Goal: Use online tool/utility: Utilize a website feature to perform a specific function

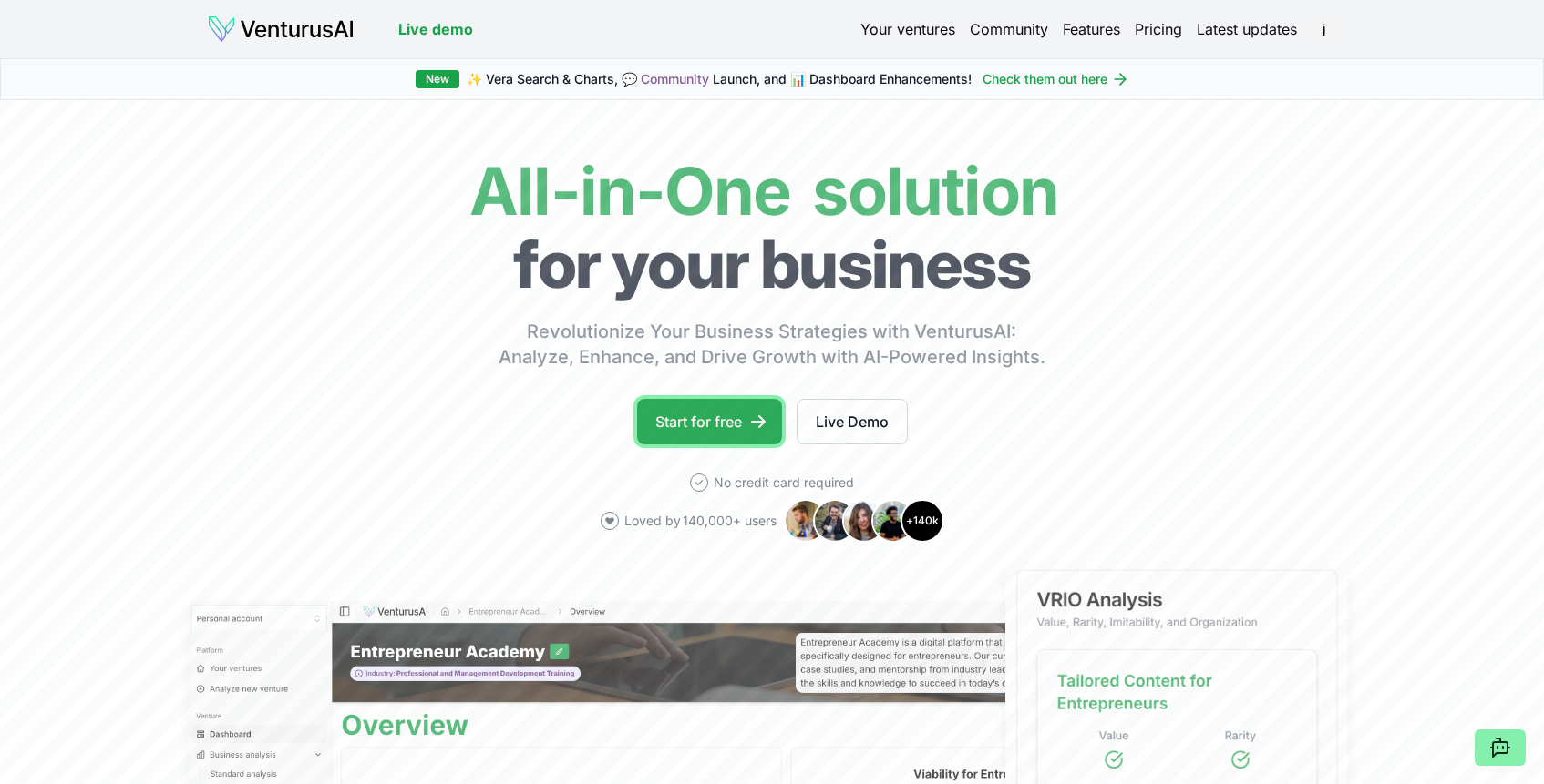
click at [703, 430] on link "Start for free" at bounding box center [710, 421] width 145 height 45
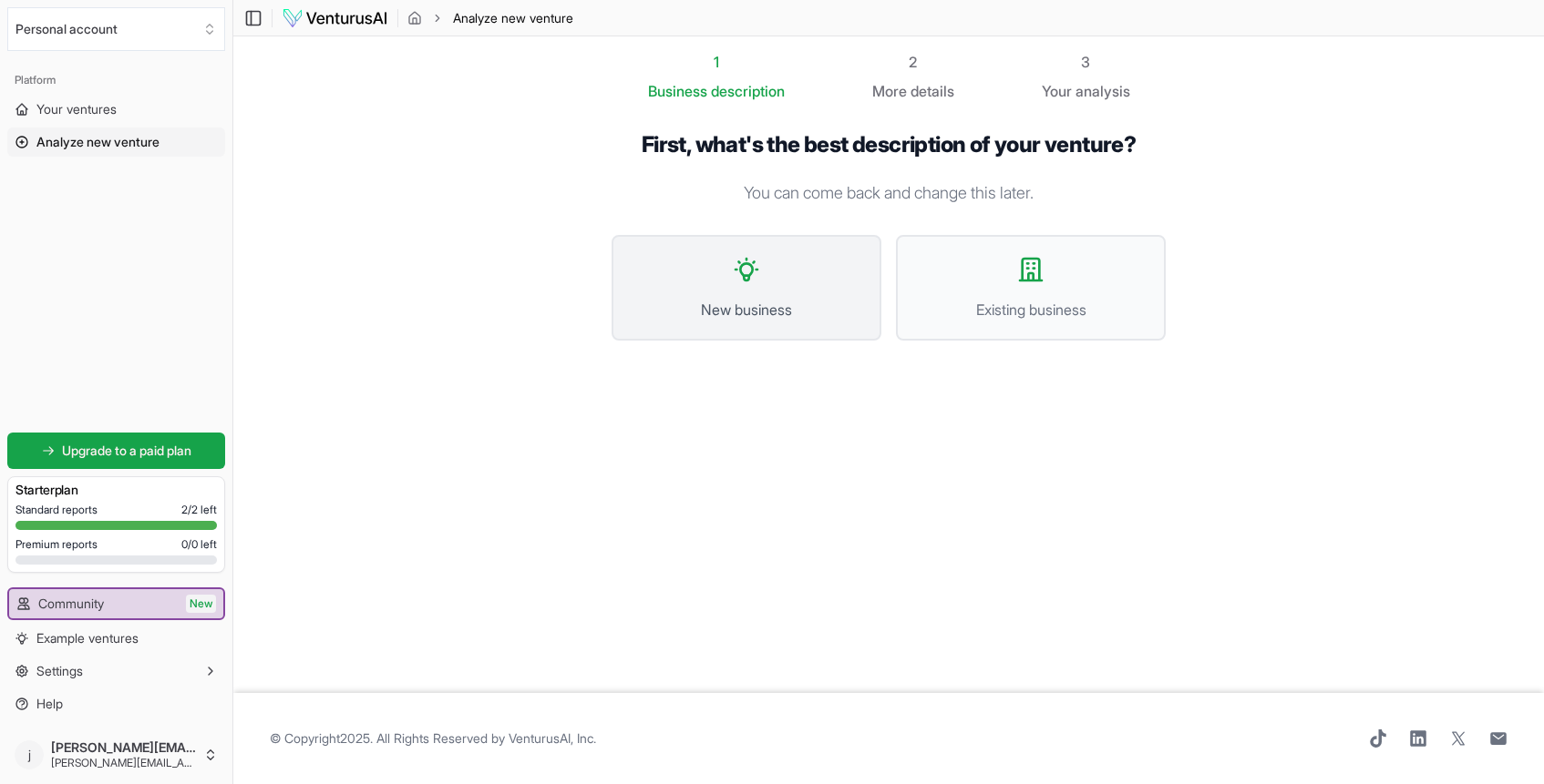
click at [741, 299] on span "New business" at bounding box center [746, 310] width 230 height 22
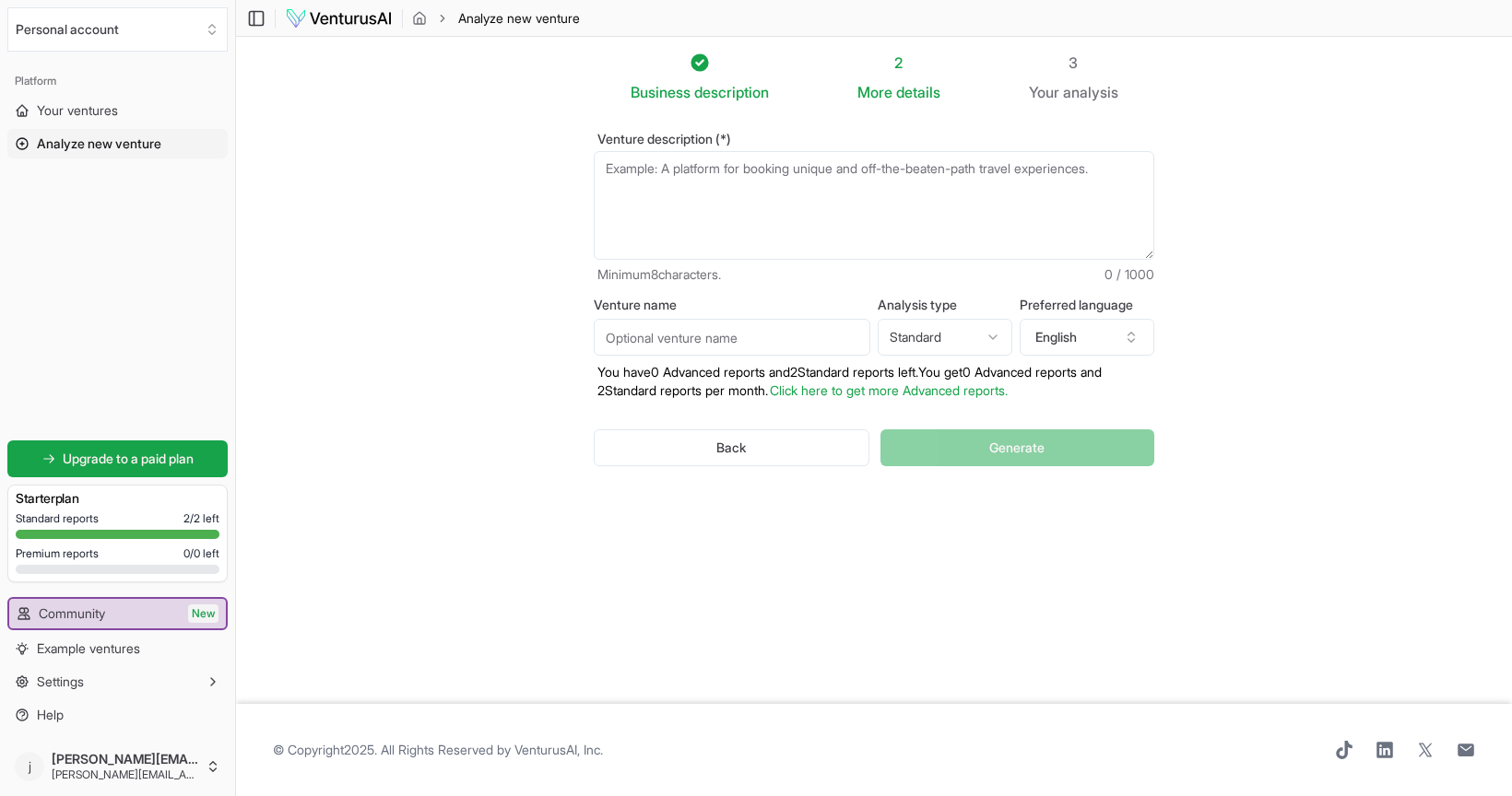
click at [702, 197] on textarea "Venture description (*)" at bounding box center [874, 205] width 561 height 108
paste textarea "Liora: The Employee Intelligence Platform – Investor Prospectus Executive Summa…"
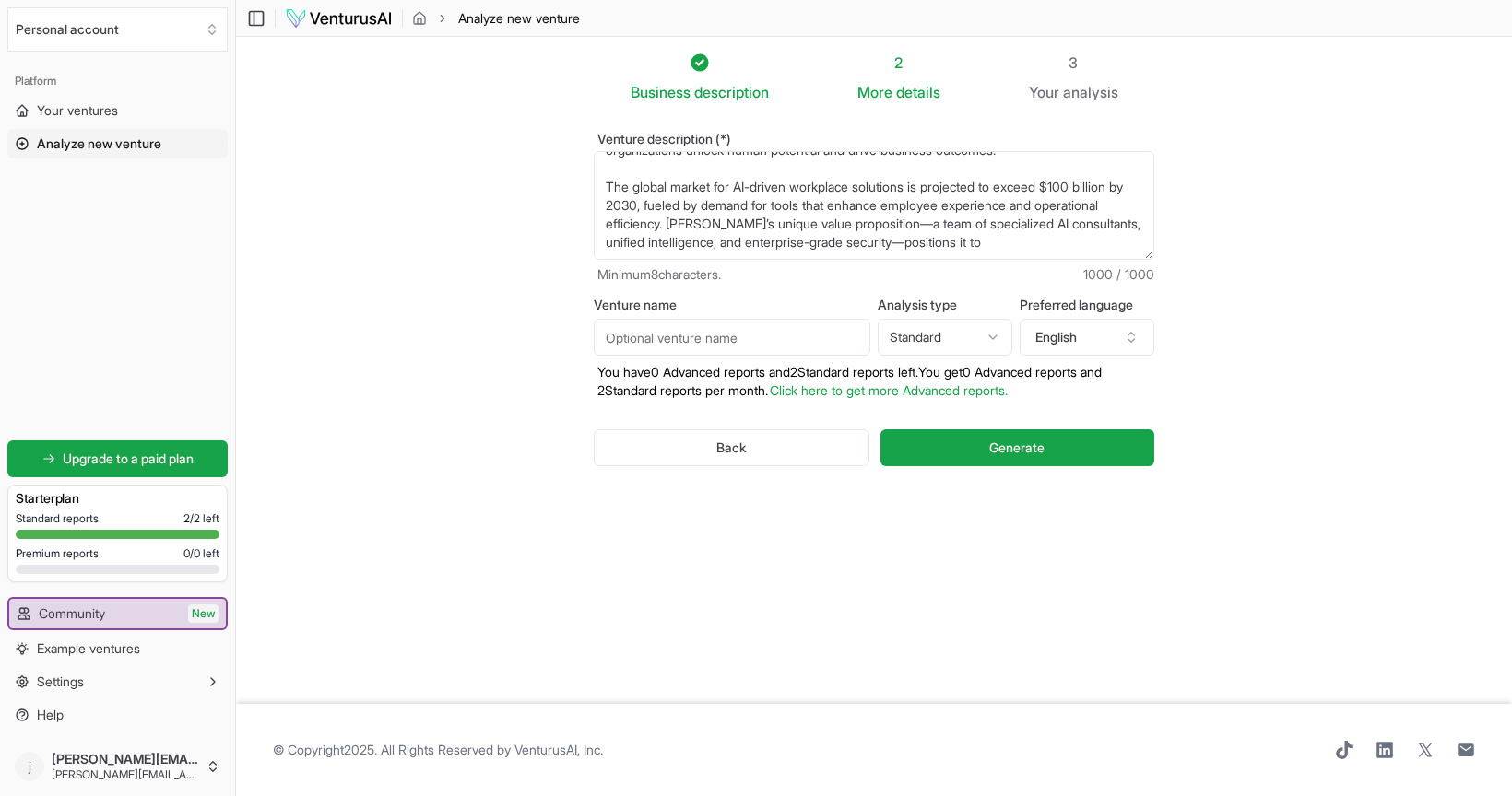
scroll to position [221, 0]
type textarea "Liora: The Employee Intelligence Platform – Investor Prospectus Executive Summa…"
click at [973, 445] on button "Generate" at bounding box center [1017, 448] width 273 height 37
